Goal: Transaction & Acquisition: Purchase product/service

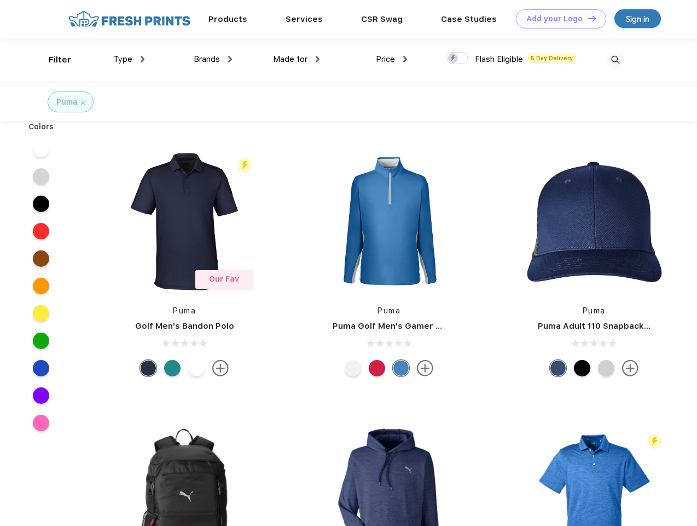
click at [557, 19] on link "Add your Logo Design Tool" at bounding box center [561, 18] width 90 height 19
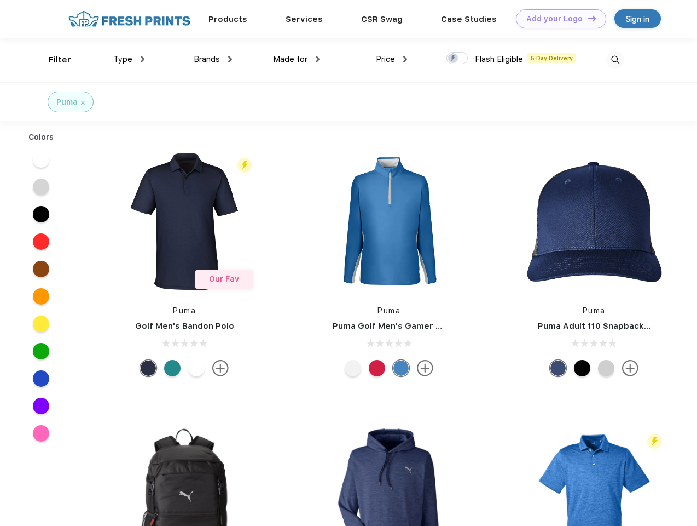
click at [0, 0] on div "Design Tool" at bounding box center [0, 0] width 0 height 0
click at [587, 18] on link "Add your Logo Design Tool" at bounding box center [561, 18] width 90 height 19
click at [53, 60] on div "Filter" at bounding box center [60, 60] width 22 height 13
click at [129, 59] on span "Type" at bounding box center [122, 59] width 19 height 10
click at [213, 59] on span "Brands" at bounding box center [207, 59] width 26 height 10
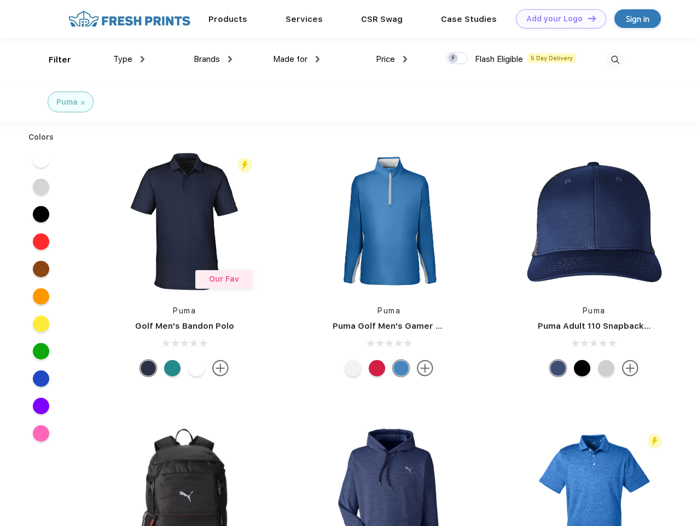
click at [297, 59] on span "Made for" at bounding box center [290, 59] width 34 height 10
click at [392, 59] on span "Price" at bounding box center [385, 59] width 19 height 10
click at [458, 59] on div at bounding box center [457, 58] width 21 height 12
click at [454, 59] on input "checkbox" at bounding box center [450, 54] width 7 height 7
click at [615, 60] on img at bounding box center [616, 60] width 18 height 18
